Goal: Check status: Check status

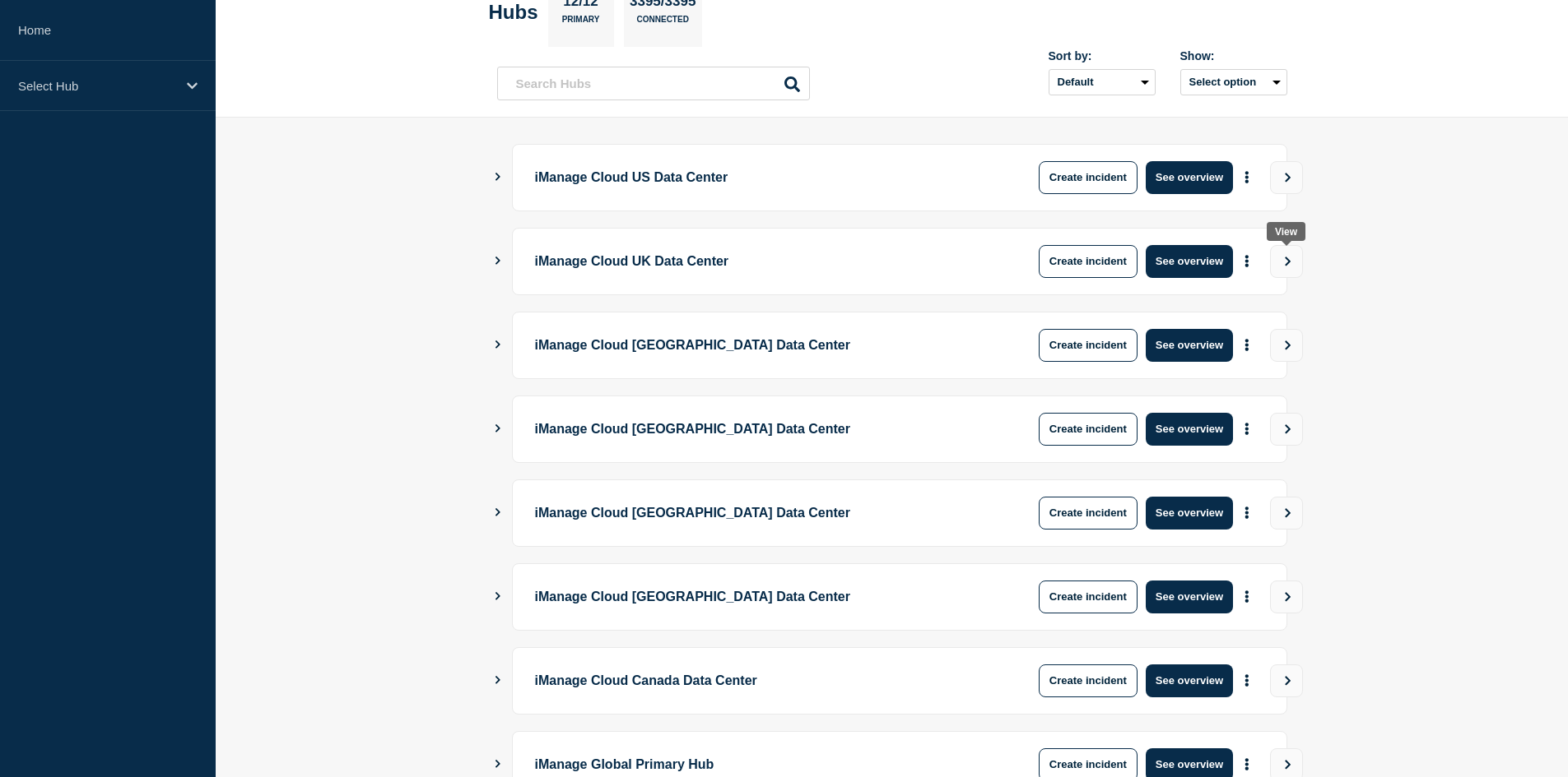
scroll to position [389, 0]
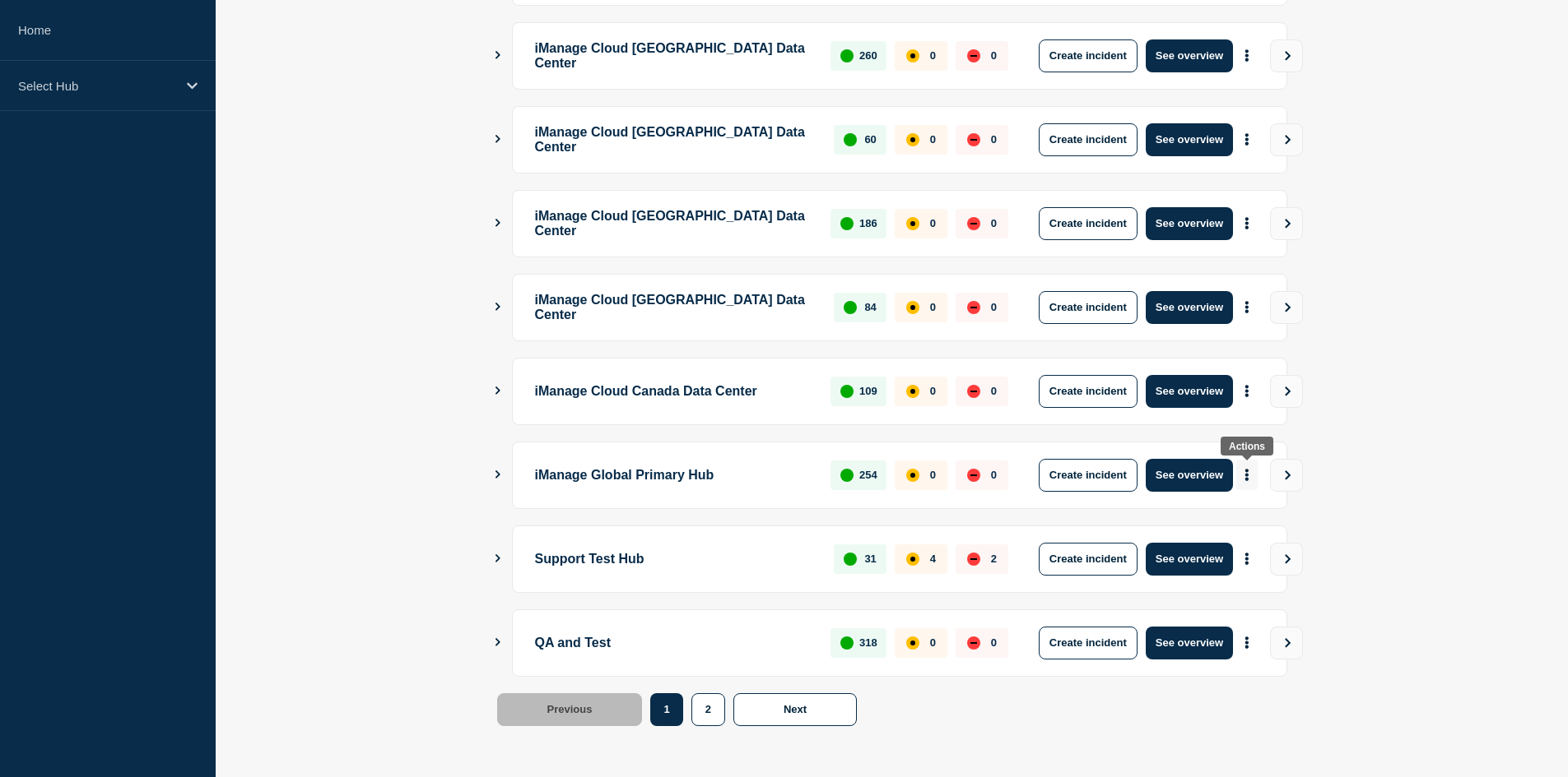
click at [1246, 482] on button "More actions" at bounding box center [1246, 475] width 21 height 31
click at [1254, 553] on link "View Status Page" at bounding box center [1245, 547] width 121 height 14
click at [1177, 464] on button "See overview" at bounding box center [1189, 475] width 87 height 32
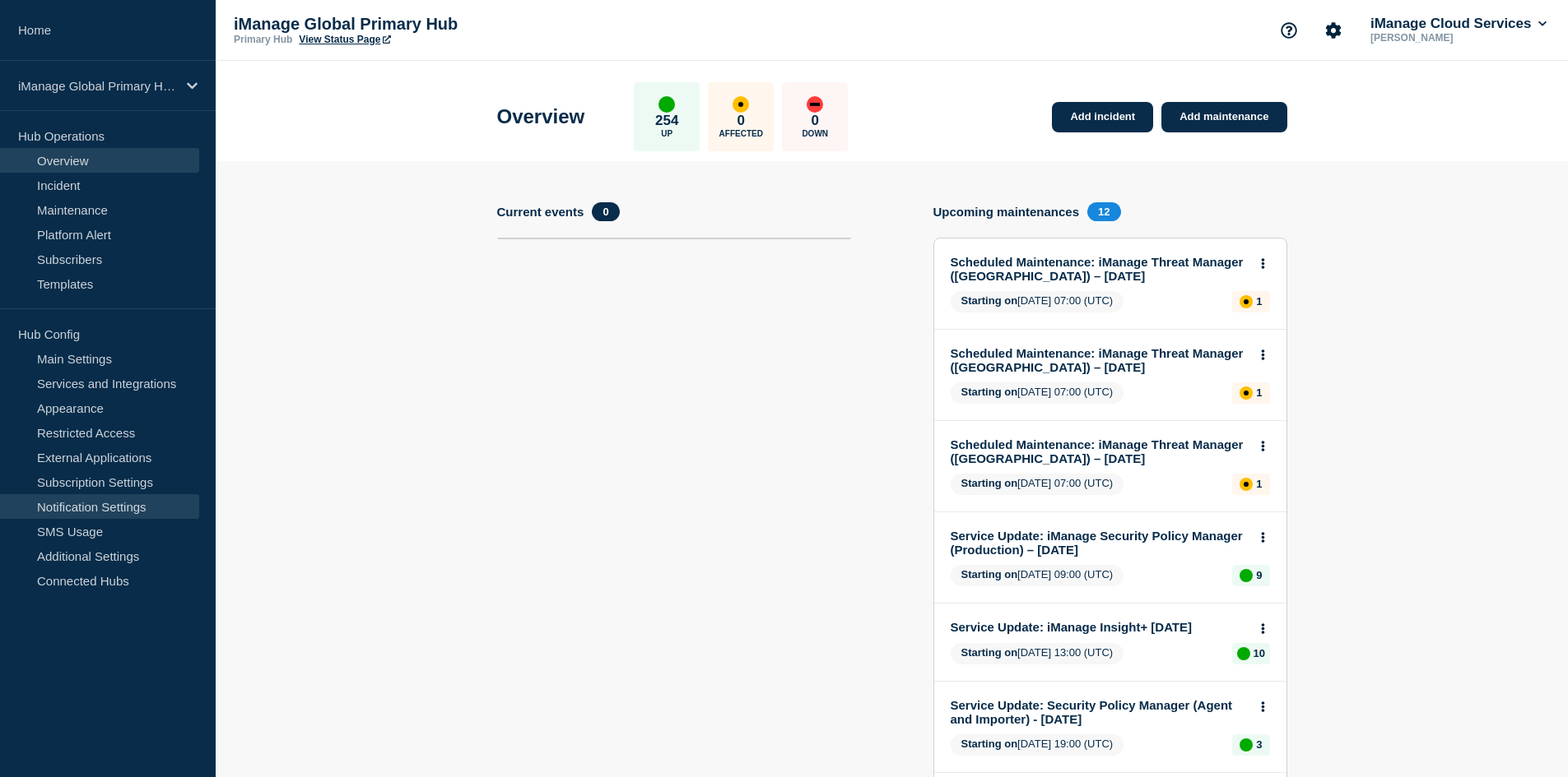
click at [99, 500] on link "Notification Settings" at bounding box center [99, 507] width 199 height 25
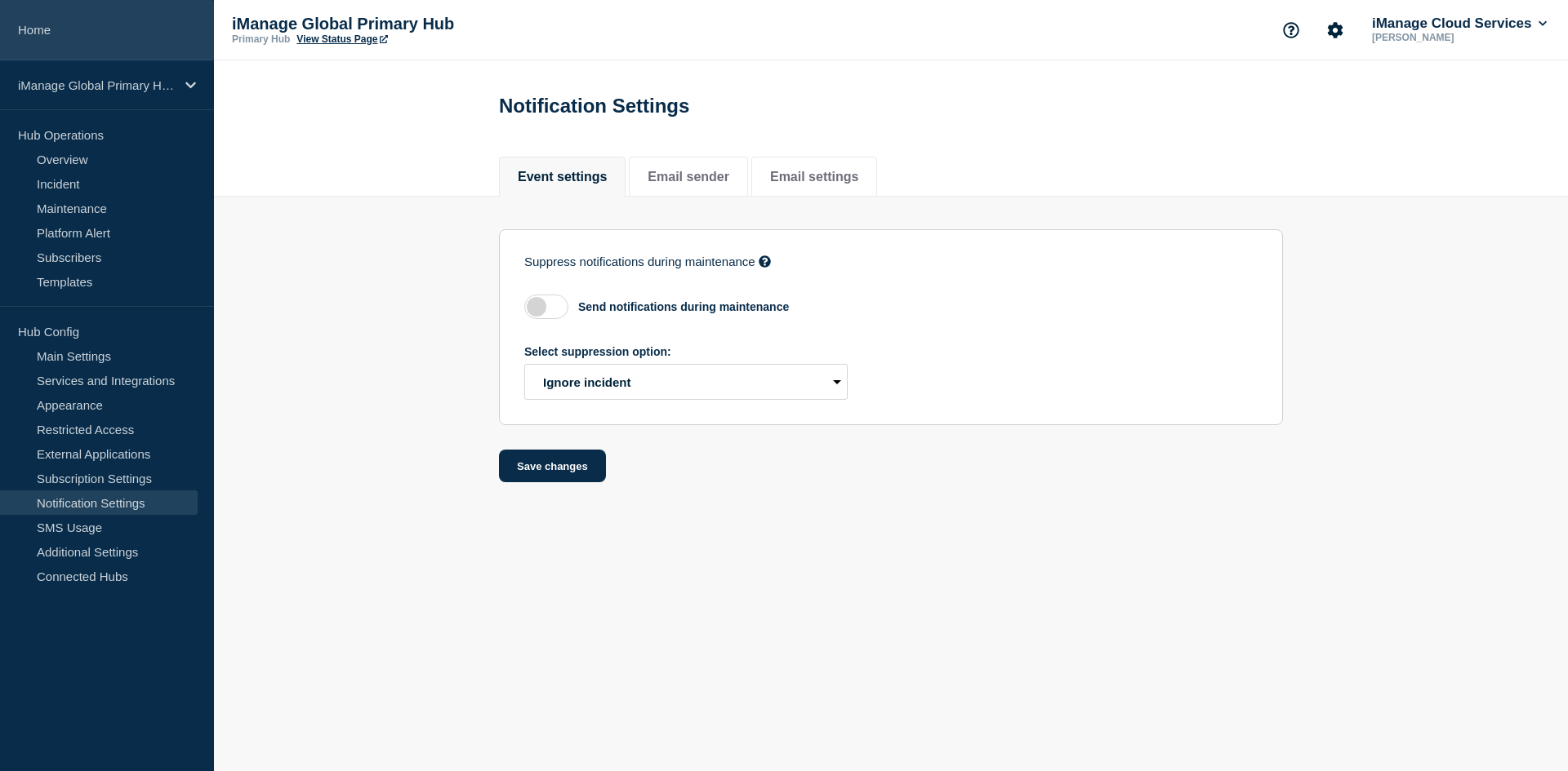
click at [129, 19] on link "Home" at bounding box center [106, 30] width 214 height 60
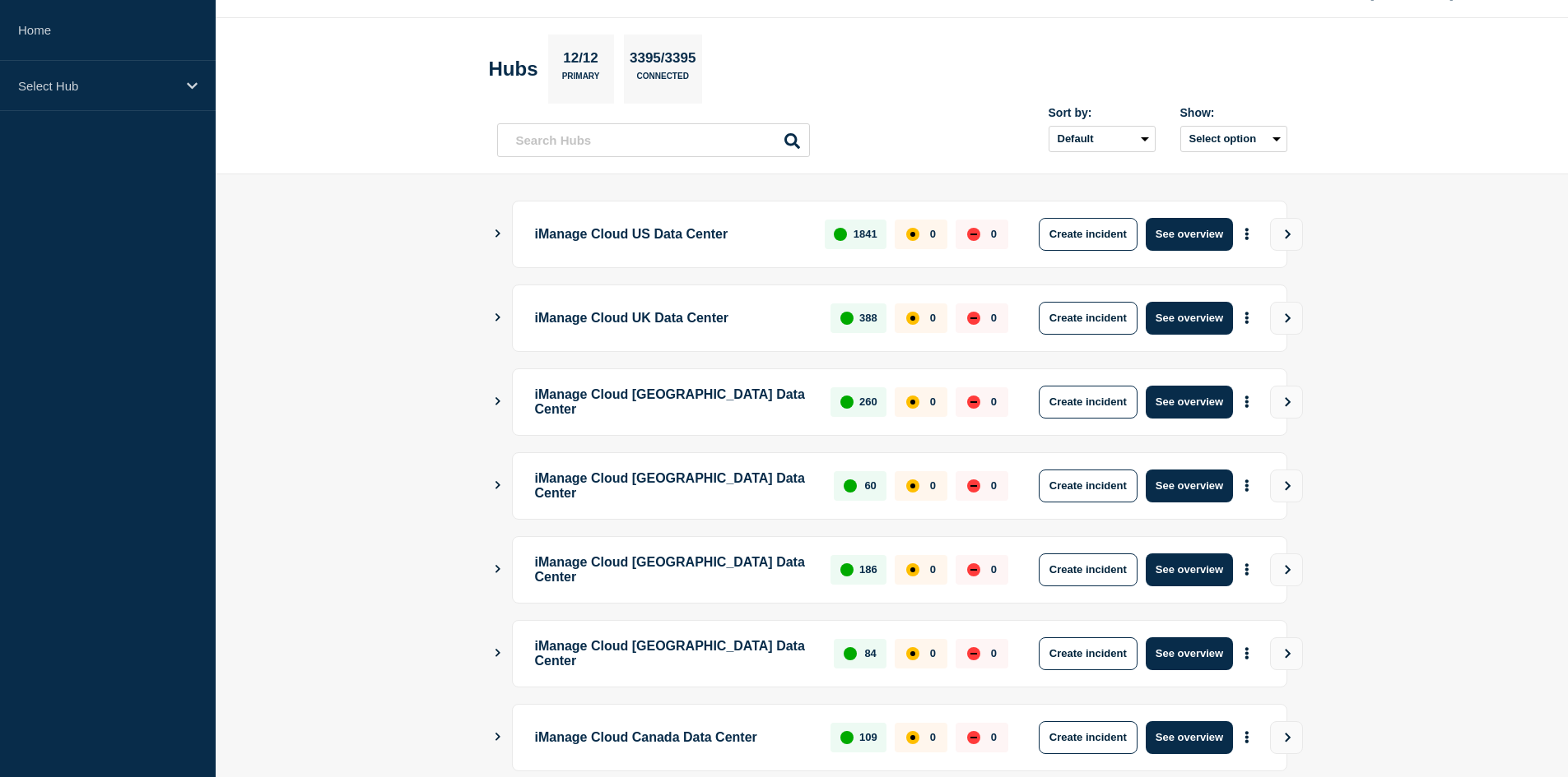
scroll to position [389, 0]
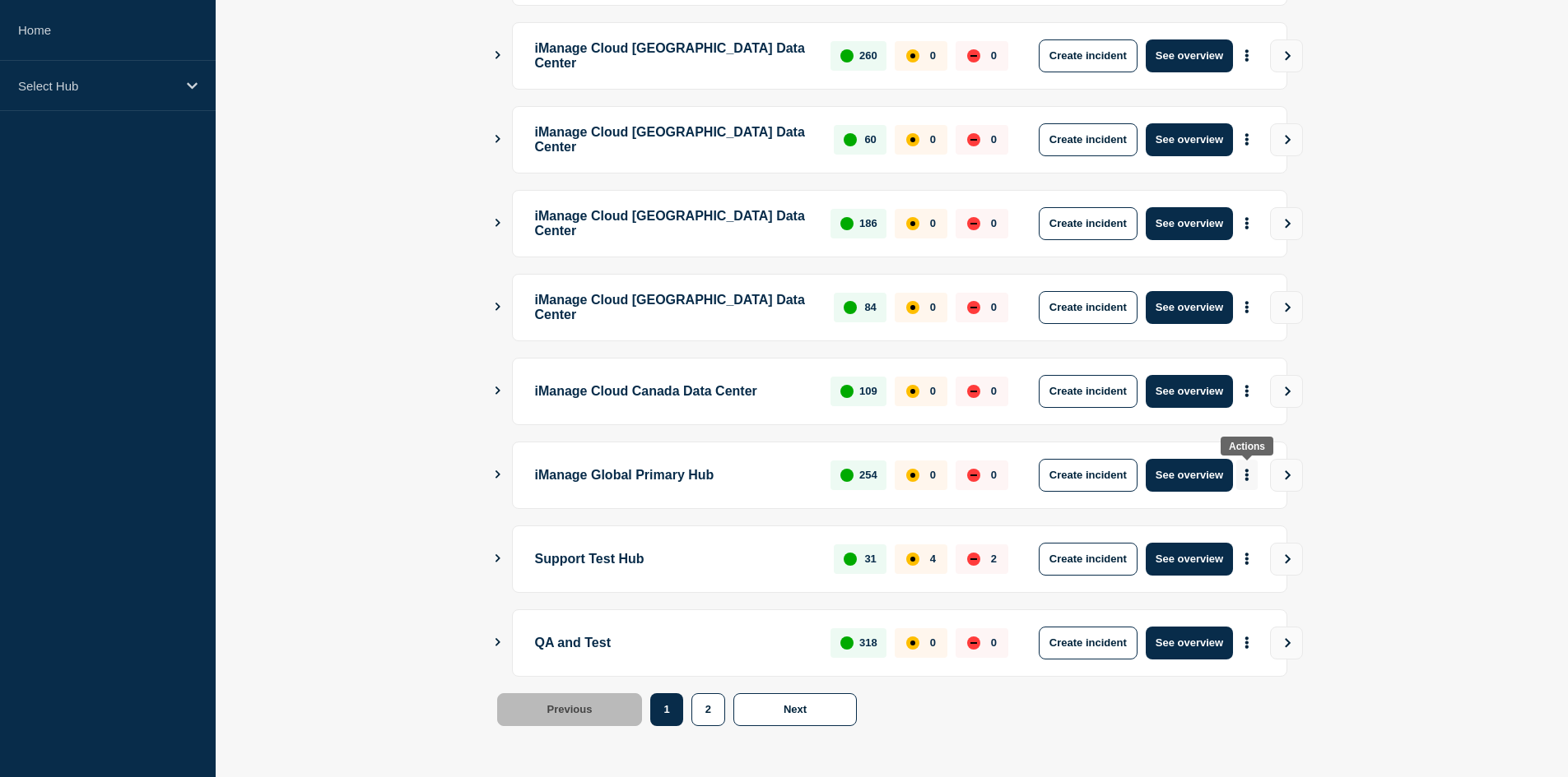
click at [1254, 474] on button "More actions" at bounding box center [1246, 475] width 21 height 31
click at [1246, 551] on link "View Status Page" at bounding box center [1245, 547] width 121 height 14
